Goal: Task Accomplishment & Management: Complete application form

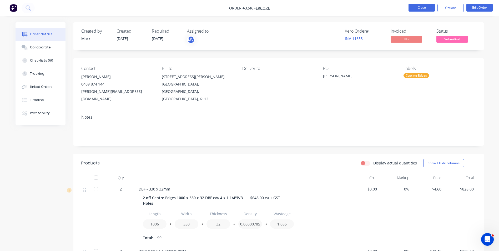
click at [425, 8] on button "Close" at bounding box center [421, 8] width 26 height 8
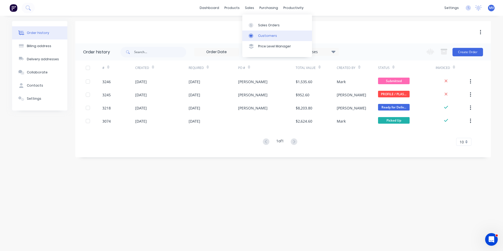
click at [264, 35] on div "Customers" at bounding box center [267, 35] width 19 height 5
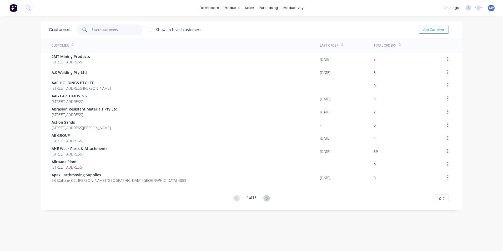
click at [105, 27] on input "text" at bounding box center [116, 29] width 51 height 11
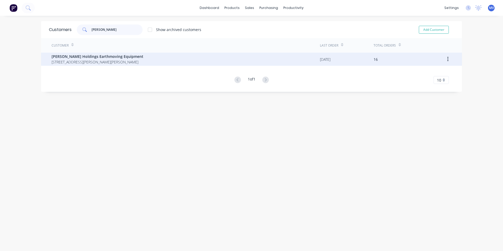
type input "[PERSON_NAME]"
click at [83, 58] on span "[PERSON_NAME] Holdings Earthmoving Equipment" at bounding box center [98, 57] width 92 height 6
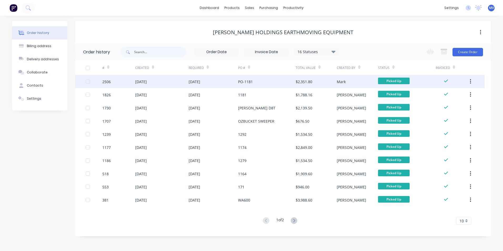
click at [160, 80] on div "[DATE]" at bounding box center [161, 81] width 53 height 13
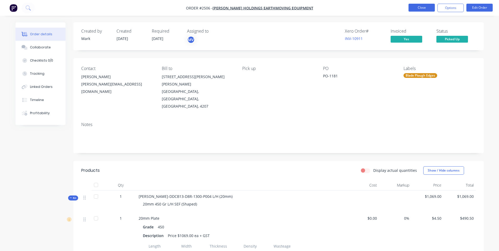
click at [428, 7] on button "Close" at bounding box center [421, 8] width 26 height 8
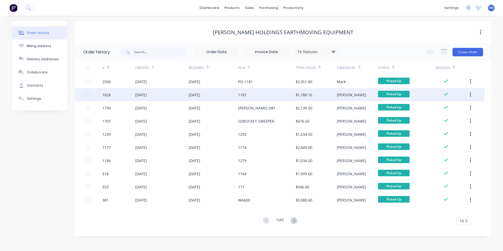
click at [244, 94] on div "1181" at bounding box center [242, 95] width 8 height 6
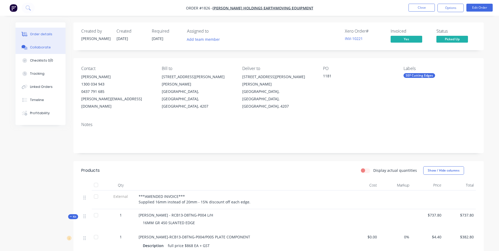
click at [39, 46] on div "Collaborate" at bounding box center [40, 47] width 21 height 5
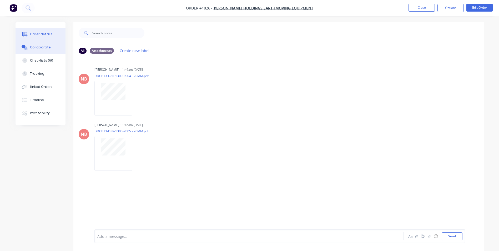
click at [35, 34] on div "Order details" at bounding box center [41, 34] width 22 height 5
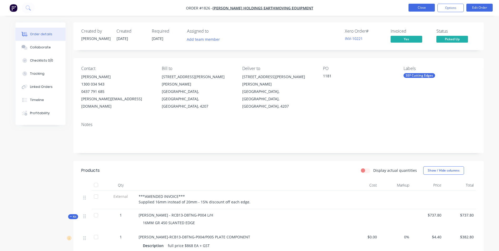
click at [423, 7] on button "Close" at bounding box center [421, 8] width 26 height 8
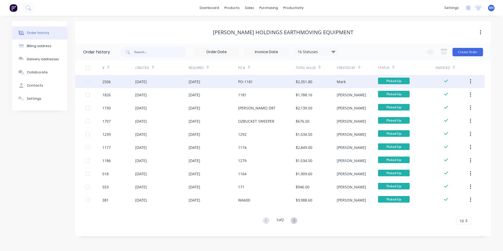
click at [247, 81] on div "PO-1181" at bounding box center [245, 82] width 15 height 6
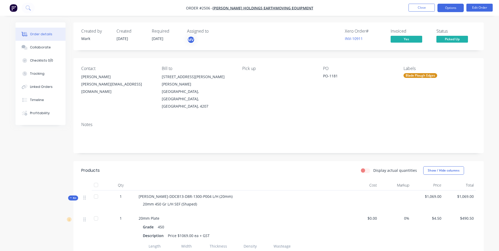
click at [449, 7] on button "Options" at bounding box center [450, 8] width 26 height 8
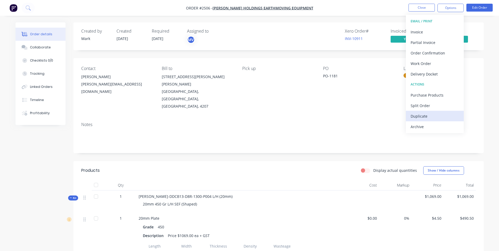
click at [423, 116] on div "Duplicate" at bounding box center [434, 116] width 48 height 8
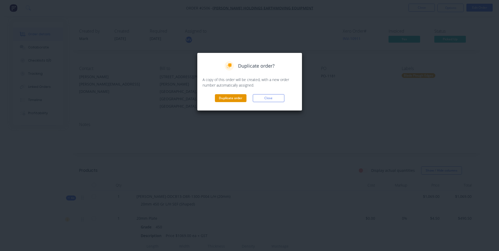
click at [229, 97] on button "Duplicate order" at bounding box center [231, 98] width 32 height 8
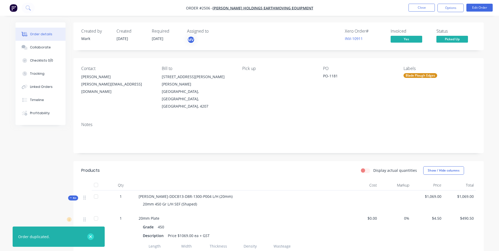
click at [91, 236] on icon "button" at bounding box center [90, 236] width 3 height 3
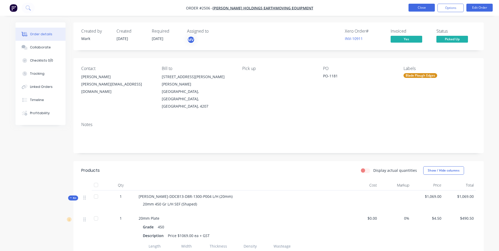
click at [421, 6] on button "Close" at bounding box center [421, 8] width 26 height 8
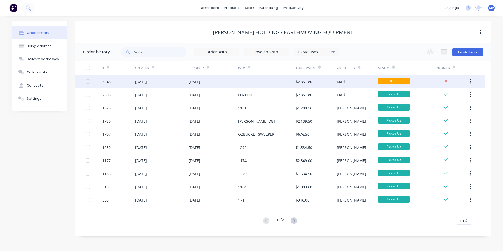
click at [195, 81] on div "[DATE]" at bounding box center [194, 82] width 12 height 6
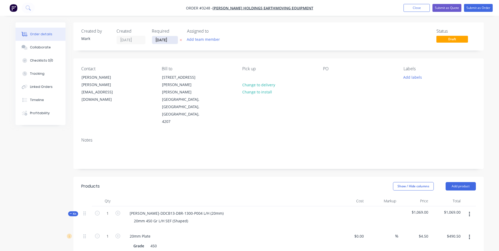
click at [162, 40] on input "[DATE]" at bounding box center [165, 40] width 26 height 8
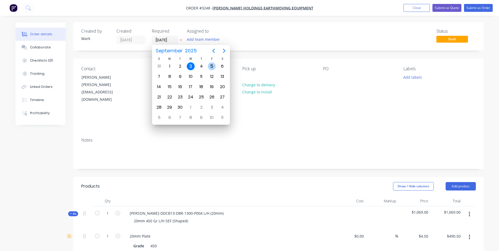
click at [211, 65] on div "5" at bounding box center [212, 66] width 8 height 8
type input "[DATE]"
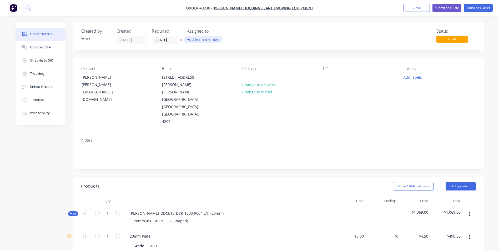
click at [201, 40] on button "Add team member" at bounding box center [203, 39] width 39 height 7
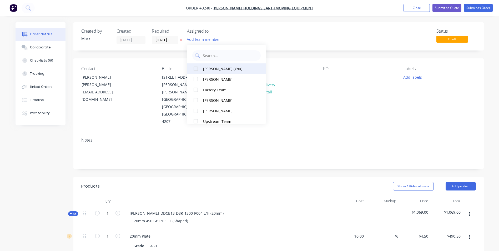
click at [209, 68] on div "[PERSON_NAME] (You)" at bounding box center [229, 69] width 53 height 6
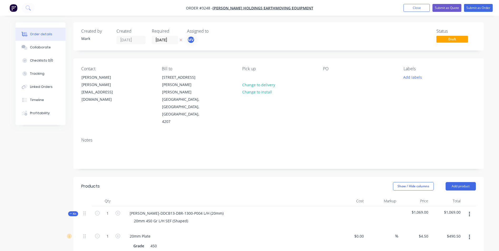
click at [200, 147] on div "Notes" at bounding box center [278, 150] width 410 height 35
click at [326, 75] on div at bounding box center [327, 77] width 8 height 8
click at [413, 77] on button "Add labels" at bounding box center [412, 76] width 24 height 7
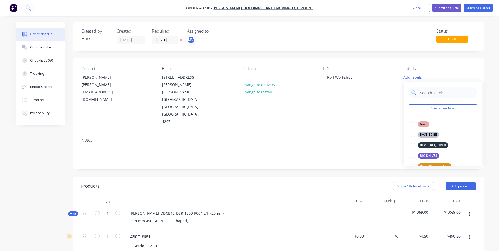
click at [425, 92] on input "text" at bounding box center [446, 92] width 55 height 11
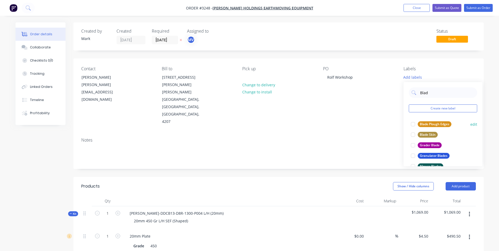
type input "Blad"
click at [436, 124] on div "Blade Plough Edges" at bounding box center [434, 124] width 34 height 6
click at [336, 137] on div "Notes" at bounding box center [278, 139] width 394 height 5
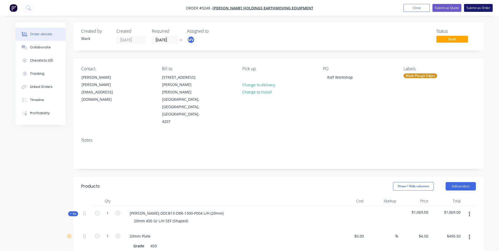
click at [481, 6] on button "Submit as Order" at bounding box center [478, 8] width 29 height 8
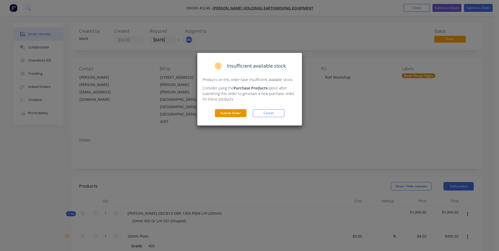
click at [231, 111] on button "Submit Order" at bounding box center [231, 113] width 32 height 8
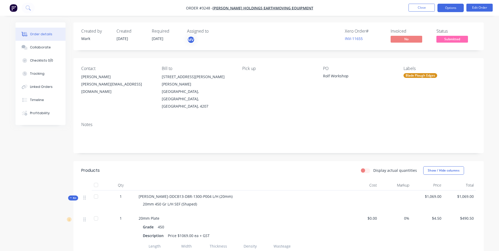
click at [451, 6] on button "Options" at bounding box center [450, 8] width 26 height 8
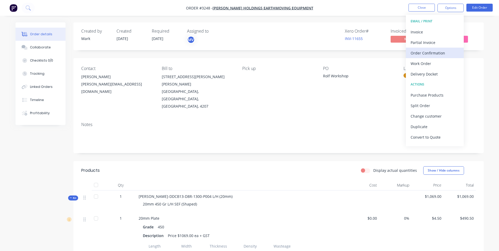
click at [433, 52] on div "Order Confirmation" at bounding box center [434, 53] width 48 height 8
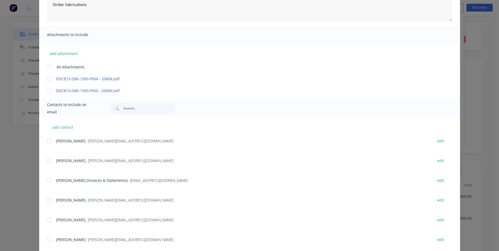
scroll to position [103, 0]
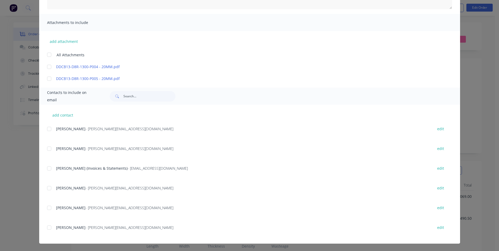
click at [47, 208] on div at bounding box center [49, 207] width 11 height 11
type textarea "Thank you for your order! Click 'view my order' to see your order confirmation.…"
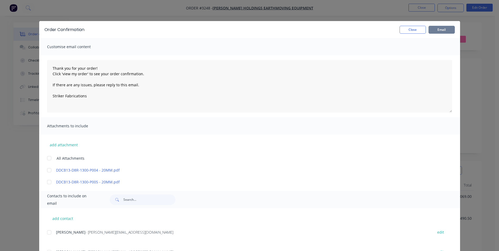
click at [438, 29] on button "Email" at bounding box center [441, 30] width 26 height 8
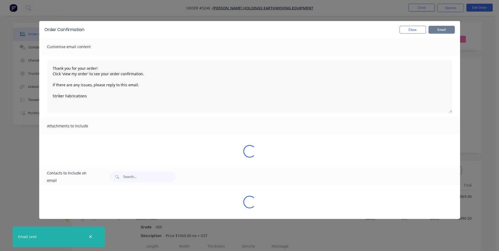
type textarea "Thank you for your order! Click 'view my order' to see your order confirmation.…"
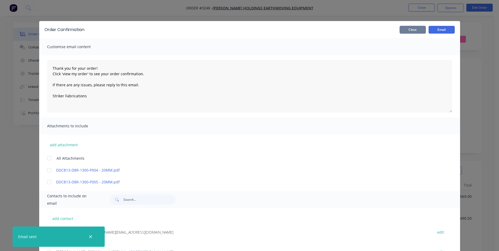
click at [411, 29] on button "Close" at bounding box center [412, 30] width 26 height 8
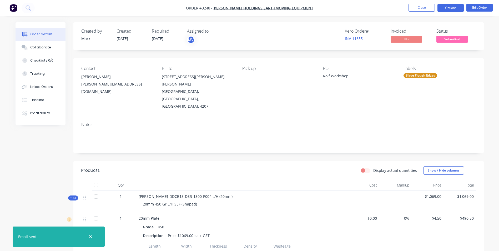
click at [448, 8] on button "Options" at bounding box center [450, 8] width 26 height 8
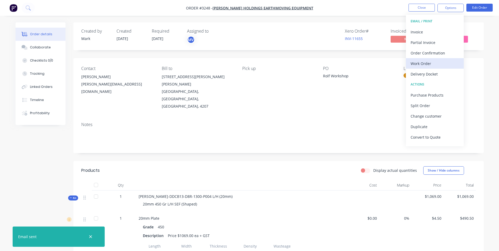
click at [424, 63] on div "Work Order" at bounding box center [434, 64] width 48 height 8
click at [415, 62] on div "Custom" at bounding box center [434, 64] width 48 height 8
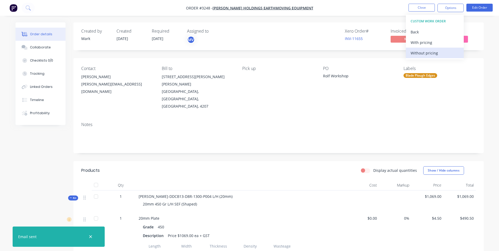
click at [420, 52] on div "Without pricing" at bounding box center [434, 53] width 48 height 8
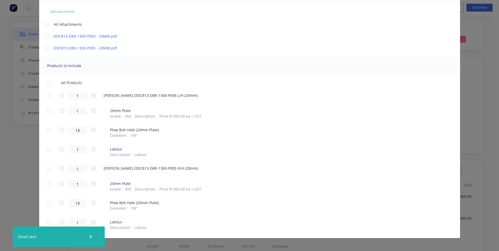
scroll to position [55, 0]
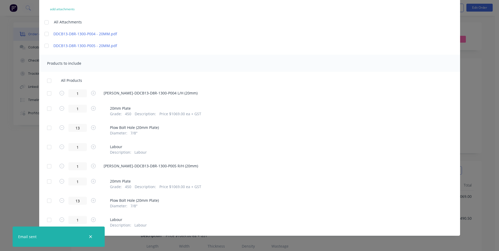
click at [47, 93] on div at bounding box center [49, 93] width 11 height 11
click at [46, 167] on div at bounding box center [49, 166] width 11 height 11
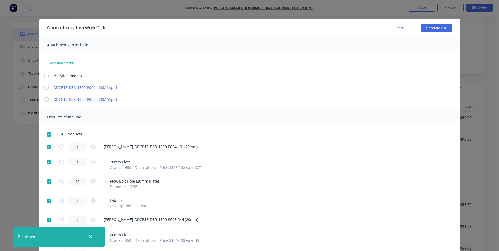
scroll to position [0, 0]
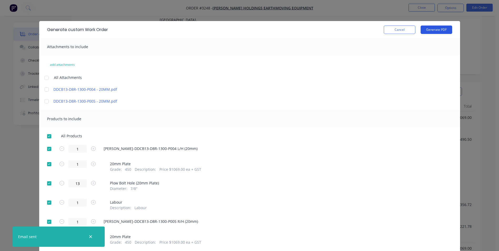
click at [429, 29] on button "Generate PDF" at bounding box center [436, 29] width 32 height 8
click at [396, 29] on button "Cancel" at bounding box center [400, 29] width 32 height 8
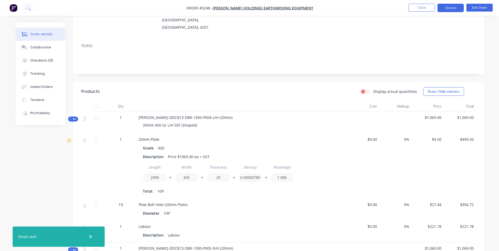
click at [452, 6] on button "Options" at bounding box center [450, 8] width 26 height 8
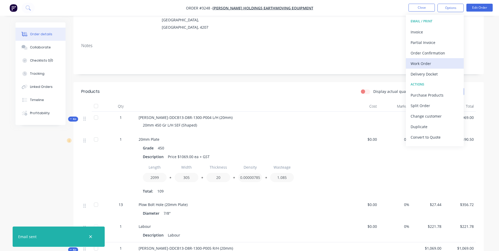
click at [426, 63] on div "Work Order" at bounding box center [434, 64] width 48 height 8
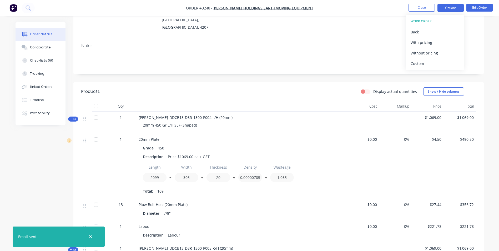
click at [450, 6] on button "Options" at bounding box center [450, 8] width 26 height 8
click at [420, 6] on button "Close" at bounding box center [421, 8] width 26 height 8
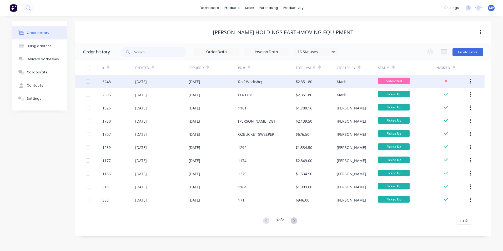
click at [194, 82] on div "[DATE]" at bounding box center [194, 82] width 12 height 6
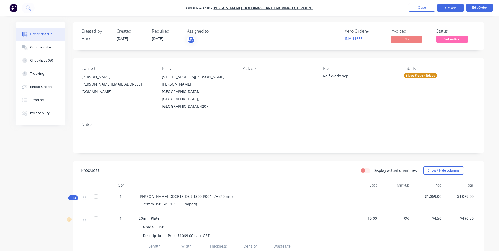
click at [449, 6] on button "Options" at bounding box center [450, 8] width 26 height 8
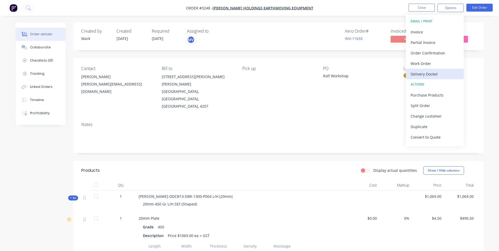
click at [422, 73] on div "Delivery Docket" at bounding box center [434, 74] width 48 height 8
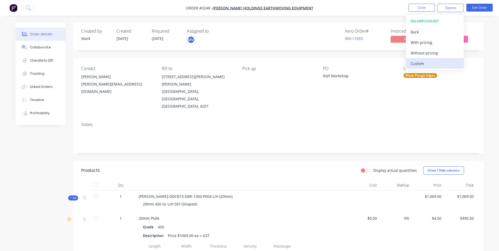
click at [418, 62] on div "Custom" at bounding box center [434, 64] width 48 height 8
click at [420, 53] on div "Without pricing" at bounding box center [434, 53] width 48 height 8
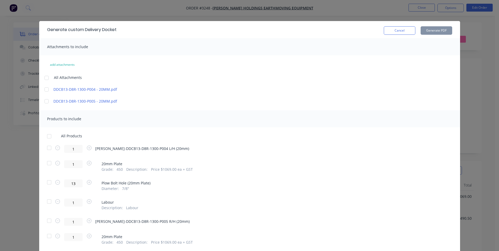
click at [47, 149] on div at bounding box center [49, 147] width 11 height 11
click at [46, 221] on div at bounding box center [49, 220] width 11 height 11
click at [429, 30] on button "Generate PDF" at bounding box center [436, 30] width 32 height 8
click at [399, 31] on button "Cancel" at bounding box center [400, 30] width 32 height 8
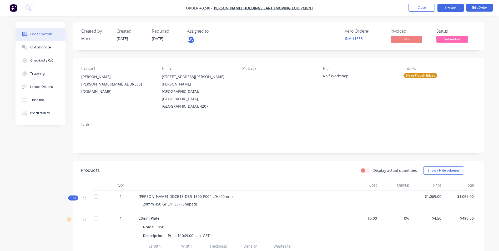
click at [459, 4] on button "Options" at bounding box center [450, 8] width 26 height 8
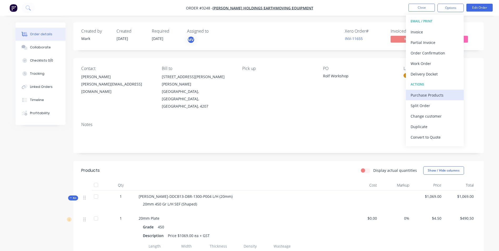
click at [419, 95] on div "Purchase Products" at bounding box center [434, 95] width 48 height 8
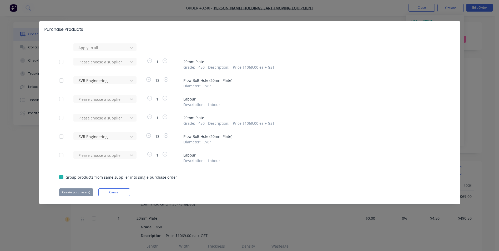
click at [61, 81] on div at bounding box center [61, 80] width 11 height 11
click at [62, 136] on div at bounding box center [61, 136] width 11 height 11
click at [75, 192] on button "Create purchase(s)" at bounding box center [76, 192] width 34 height 8
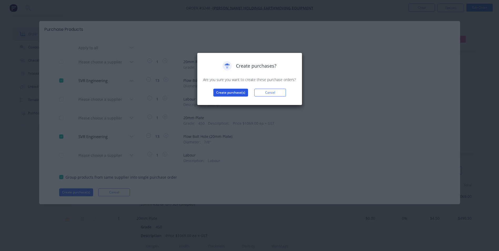
click at [231, 91] on button "Create purchase(s)" at bounding box center [230, 93] width 35 height 8
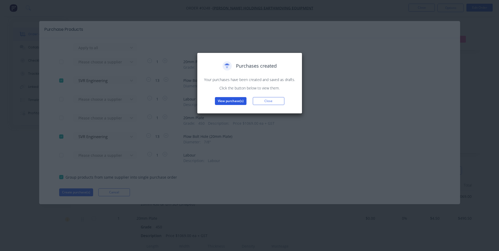
click at [227, 100] on button "View purchase(s)" at bounding box center [231, 101] width 32 height 8
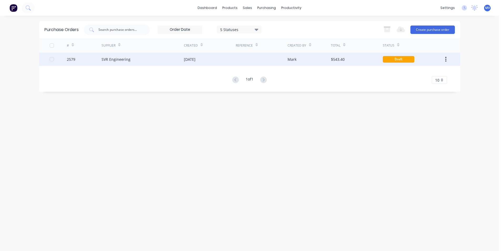
click at [118, 60] on div "SVR Engineering" at bounding box center [115, 60] width 29 height 6
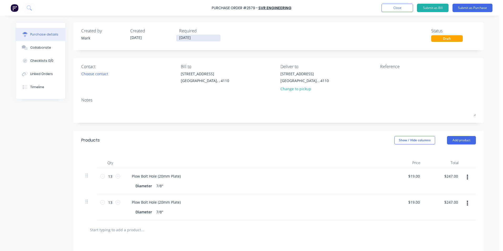
click at [186, 37] on input "[DATE]" at bounding box center [198, 38] width 44 height 7
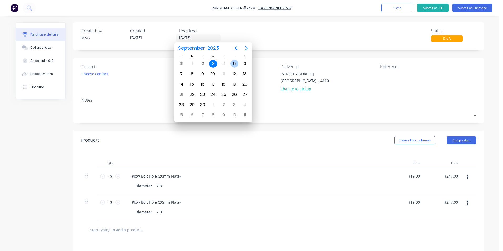
click at [235, 63] on div "5" at bounding box center [234, 64] width 8 height 8
type input "[DATE]"
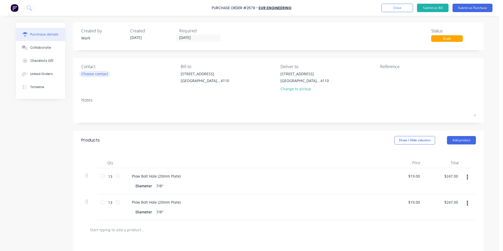
click at [89, 74] on div "Choose contact" at bounding box center [94, 74] width 27 height 6
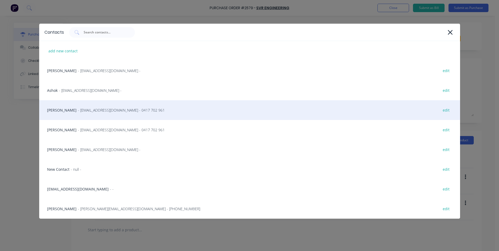
click at [60, 111] on div "[PERSON_NAME] - [EMAIL_ADDRESS][DOMAIN_NAME] - 0417 702 961 edit" at bounding box center [249, 110] width 421 height 20
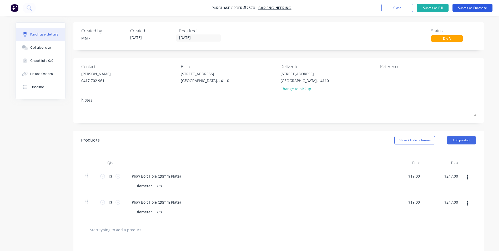
click at [469, 9] on button "Submit as Purchase" at bounding box center [472, 8] width 40 height 8
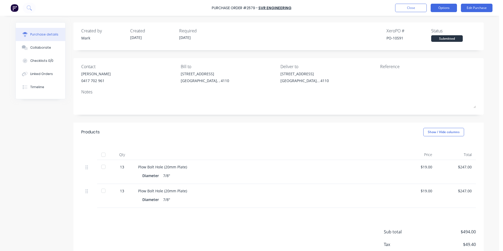
click at [439, 6] on button "Options" at bounding box center [443, 8] width 26 height 8
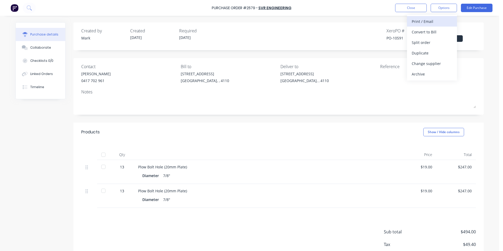
click at [425, 21] on div "Print / Email" at bounding box center [431, 22] width 40 height 8
click at [420, 32] on div "With pricing" at bounding box center [431, 32] width 40 height 8
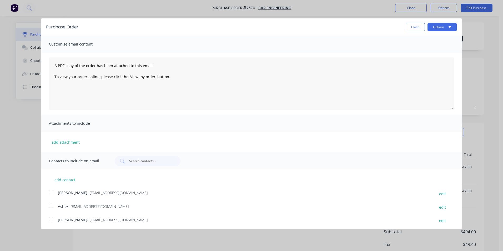
click at [51, 206] on div at bounding box center [51, 205] width 11 height 11
click at [432, 26] on button "Options" at bounding box center [441, 27] width 29 height 8
click at [411, 39] on div "Print" at bounding box center [431, 41] width 40 height 8
click at [424, 51] on div "Email" at bounding box center [431, 51] width 40 height 8
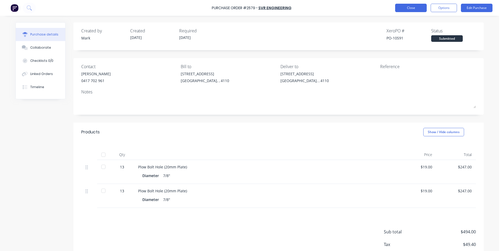
click at [406, 9] on button "Close" at bounding box center [411, 8] width 32 height 8
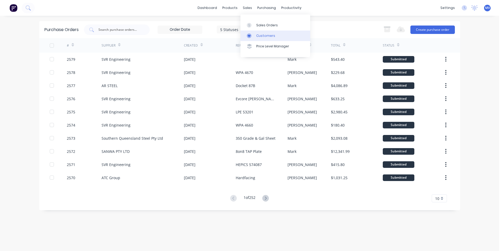
click at [263, 35] on div "Customers" at bounding box center [265, 35] width 19 height 5
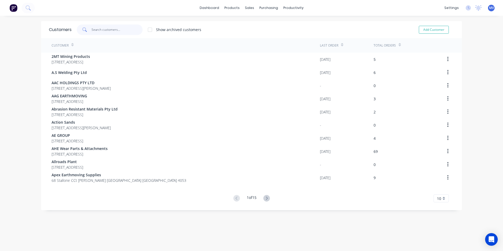
click at [103, 29] on input "text" at bounding box center [116, 29] width 51 height 11
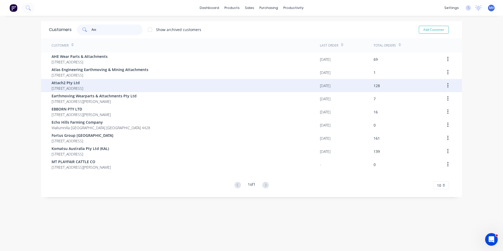
type input "Att"
click at [74, 83] on span "Attach2 Pty Ltd" at bounding box center [68, 83] width 32 height 6
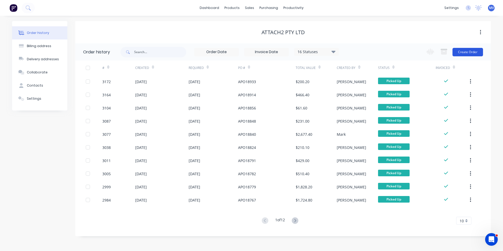
click at [465, 51] on button "Create Order" at bounding box center [467, 52] width 30 height 8
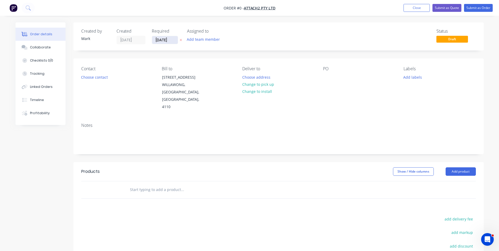
click at [163, 40] on input "[DATE]" at bounding box center [165, 40] width 26 height 8
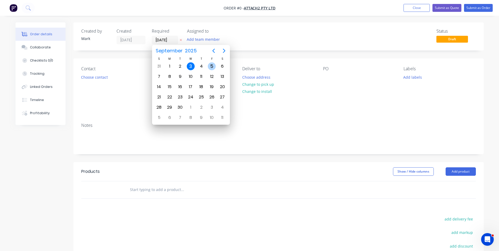
click at [211, 65] on div "5" at bounding box center [212, 66] width 8 height 8
type input "[DATE]"
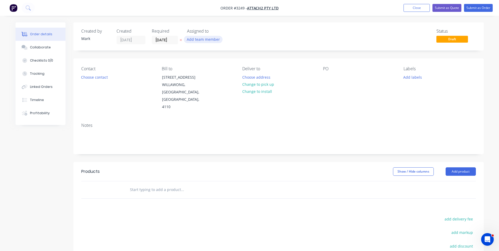
click at [200, 38] on button "Add team member" at bounding box center [203, 39] width 39 height 7
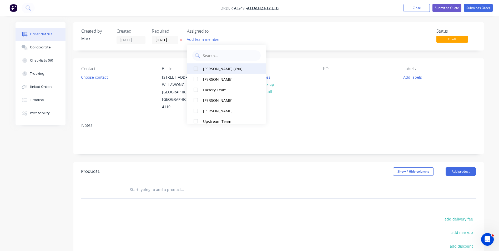
click at [196, 68] on div at bounding box center [195, 68] width 11 height 11
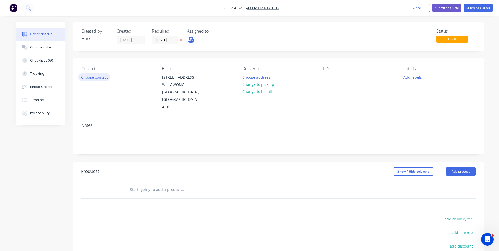
click at [97, 76] on button "Choose contact" at bounding box center [94, 76] width 32 height 7
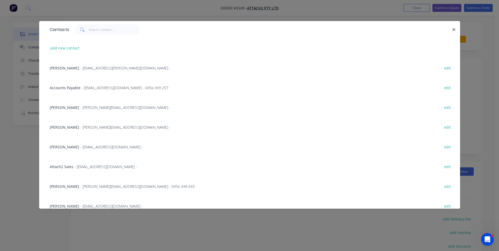
click at [54, 68] on span "Damian Collyer" at bounding box center [64, 67] width 29 height 5
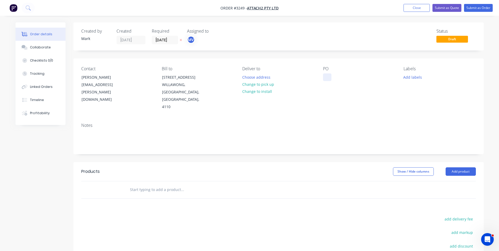
click at [327, 77] on div at bounding box center [327, 77] width 8 height 8
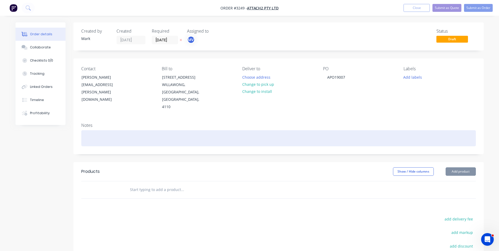
click at [92, 130] on div at bounding box center [278, 138] width 394 height 16
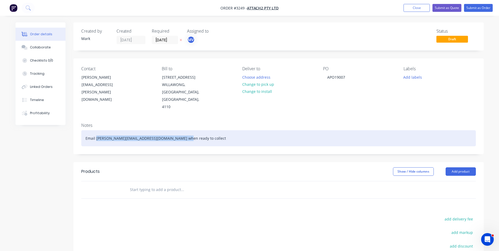
drag, startPoint x: 96, startPoint y: 130, endPoint x: 176, endPoint y: 131, distance: 80.7
click at [176, 131] on div "Email kristopher@attach2.com when ready to collect" at bounding box center [278, 138] width 394 height 16
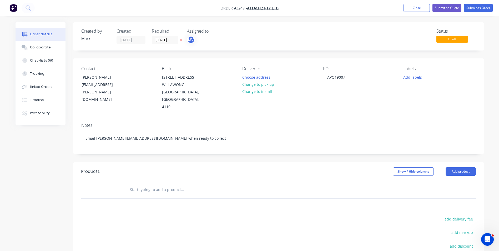
click at [411, 77] on button "Add labels" at bounding box center [412, 76] width 24 height 7
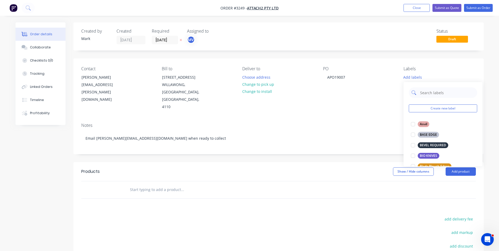
click at [423, 91] on input "text" at bounding box center [446, 92] width 55 height 11
type input "ring"
click at [413, 123] on div at bounding box center [412, 124] width 11 height 11
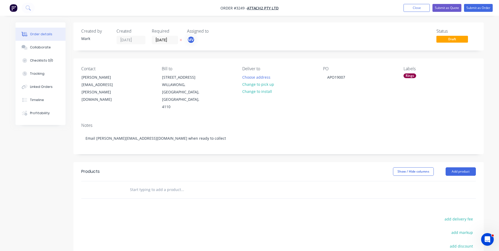
click at [403, 205] on div "Products Show / Hide columns Add product add delivery fee add markup add discou…" at bounding box center [278, 243] width 410 height 163
click at [457, 167] on button "Add product" at bounding box center [460, 171] width 30 height 8
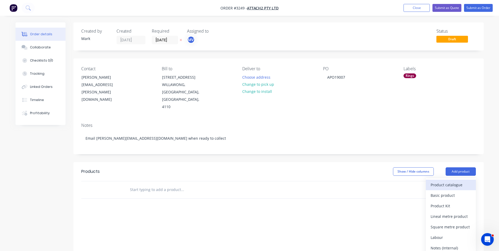
click at [444, 181] on div "Product catalogue" at bounding box center [450, 185] width 40 height 8
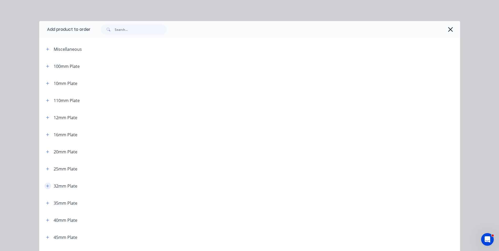
click at [46, 185] on icon "button" at bounding box center [47, 185] width 3 height 3
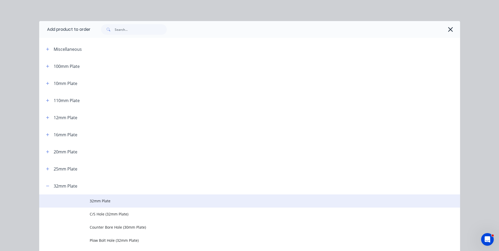
click at [116, 200] on span "32mm Plate" at bounding box center [238, 201] width 296 height 6
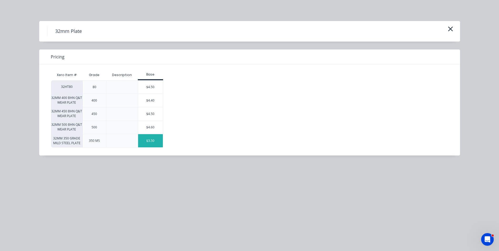
click at [157, 142] on div "$3.50" at bounding box center [150, 140] width 25 height 13
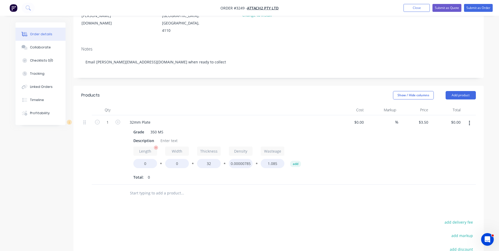
scroll to position [79, 0]
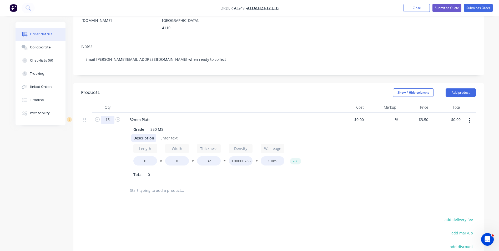
type input "15"
drag, startPoint x: 132, startPoint y: 130, endPoint x: 148, endPoint y: 129, distance: 15.5
click at [149, 134] on div "Description" at bounding box center [143, 138] width 25 height 8
drag, startPoint x: 133, startPoint y: 130, endPoint x: 156, endPoint y: 130, distance: 23.4
click at [156, 134] on div "Description" at bounding box center [227, 138] width 192 height 8
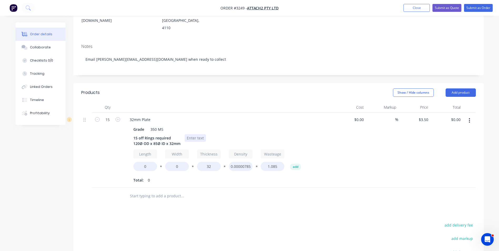
click at [193, 134] on div at bounding box center [195, 138] width 21 height 8
drag, startPoint x: 144, startPoint y: 157, endPoint x: 125, endPoint y: 156, distance: 18.7
click at [127, 156] on div "Grade 350 MS 15 off Rings required 120Ø OD x 85Ø ID x 32mm $22.00 ea + GST Leng…" at bounding box center [228, 154] width 206 height 60
type input "120"
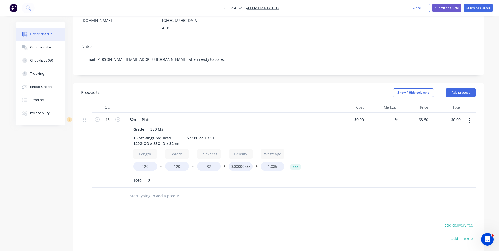
type input "$210.00"
click at [264, 212] on div "Products Show / Hide columns Add product Qty Cost Markup Price Total 15 32mm Pl…" at bounding box center [278, 207] width 410 height 248
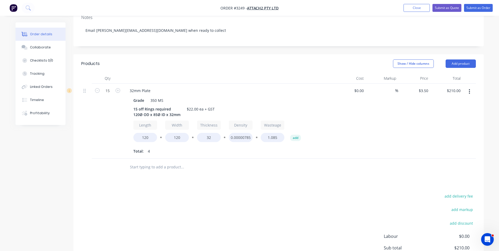
scroll to position [107, 0]
click at [465, 60] on button "Add product" at bounding box center [460, 64] width 30 height 8
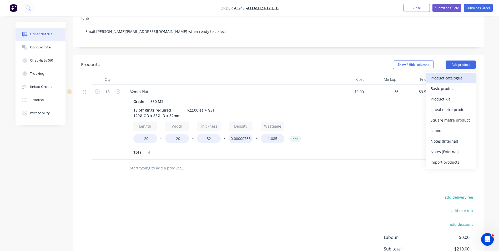
click at [441, 74] on div "Product catalogue" at bounding box center [450, 78] width 40 height 8
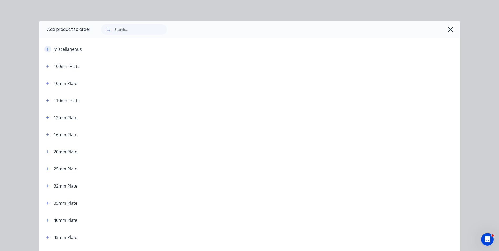
click at [46, 48] on icon "button" at bounding box center [47, 49] width 3 height 4
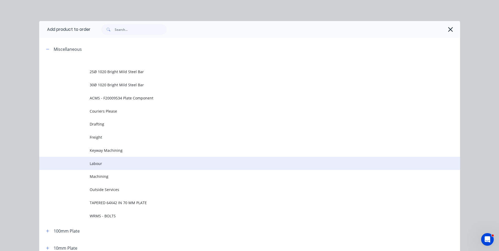
click at [105, 162] on span "Labour" at bounding box center [238, 164] width 296 height 6
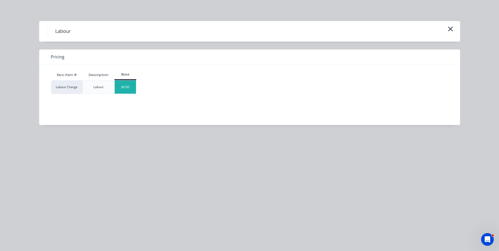
click at [131, 88] on div "$0.00" at bounding box center [125, 86] width 21 height 13
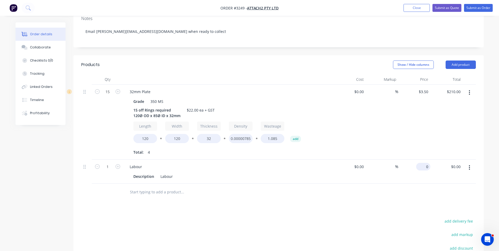
click at [422, 163] on div "0 $0.00" at bounding box center [423, 167] width 14 height 8
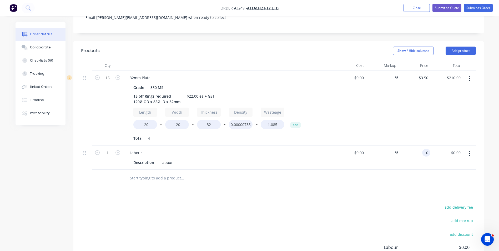
scroll to position [159, 0]
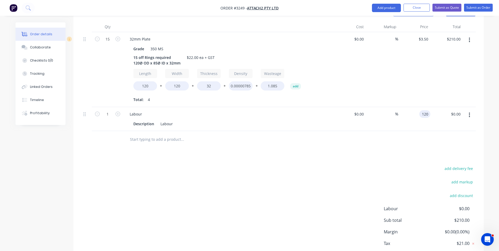
type input "$120.00"
click at [341, 145] on div "Products Show / Hide columns Add product Qty Cost Markup Price Total 15 32mm Pl…" at bounding box center [278, 139] width 410 height 272
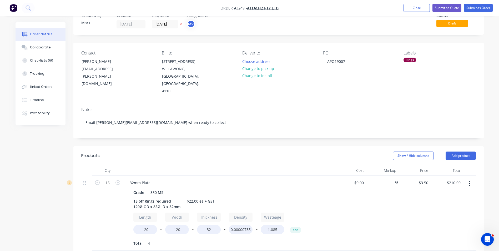
scroll to position [0, 0]
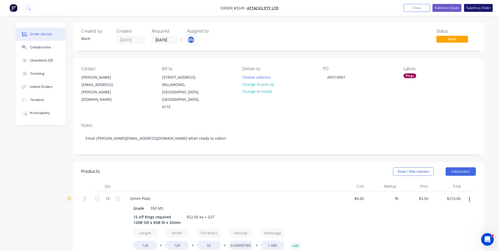
click at [476, 5] on button "Submit as Order" at bounding box center [478, 8] width 29 height 8
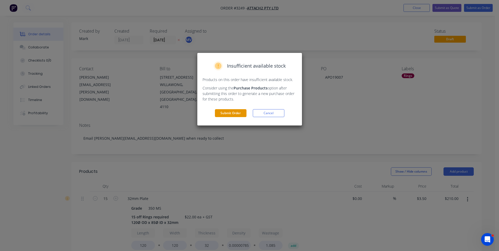
click at [229, 113] on button "Submit Order" at bounding box center [231, 113] width 32 height 8
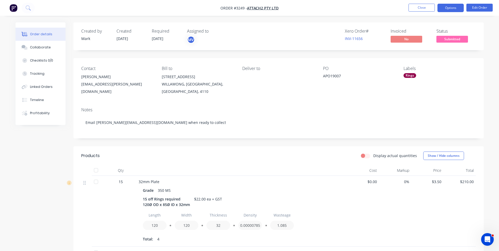
click at [451, 8] on button "Options" at bounding box center [450, 8] width 26 height 8
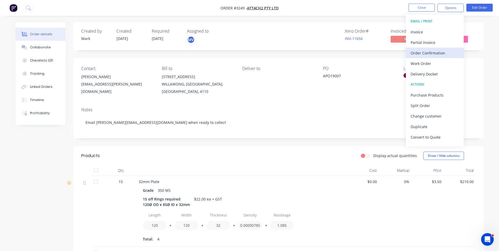
click at [430, 53] on div "Order Confirmation" at bounding box center [434, 53] width 48 height 8
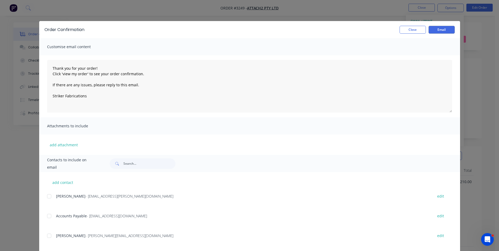
click at [48, 197] on div at bounding box center [49, 196] width 11 height 11
type textarea "Thank you for your order! Click 'view my order' to see your order confirmation.…"
click at [436, 27] on button "Email" at bounding box center [441, 30] width 26 height 8
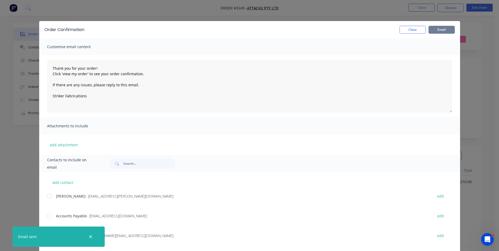
type textarea "Thank you for your order! Click 'view my order' to see your order confirmation.…"
click at [411, 29] on button "Close" at bounding box center [412, 30] width 26 height 8
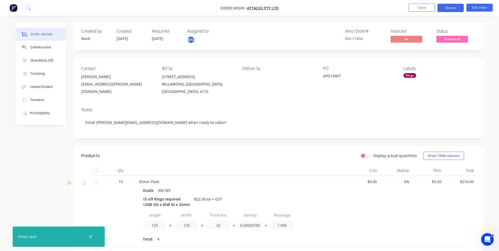
click at [445, 8] on button "Options" at bounding box center [450, 8] width 26 height 8
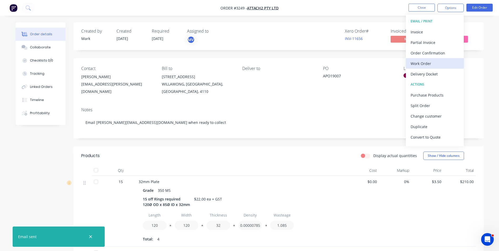
click at [423, 63] on div "Work Order" at bounding box center [434, 64] width 48 height 8
click at [422, 63] on div "Custom" at bounding box center [434, 64] width 48 height 8
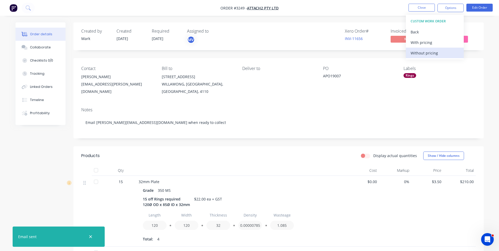
click at [422, 52] on div "Without pricing" at bounding box center [434, 53] width 48 height 8
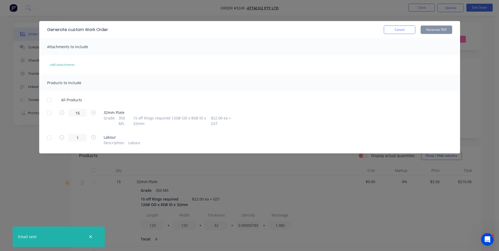
click at [49, 111] on div at bounding box center [49, 113] width 11 height 11
click at [435, 29] on button "Generate PDF" at bounding box center [436, 29] width 32 height 8
